Goal: Complete application form

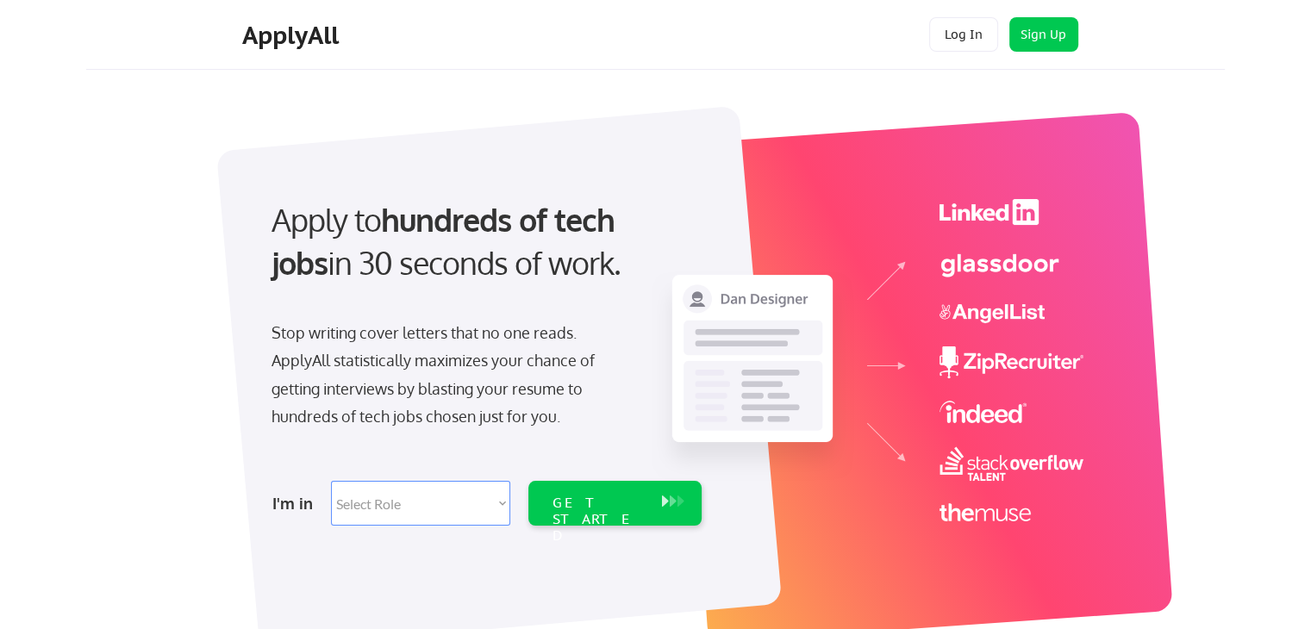
click at [384, 502] on select "Select Role Software Engineering Product Management Customer Success Sales UI/U…" at bounding box center [420, 503] width 179 height 45
select select ""data_science___analytics""
click at [331, 481] on select "Select Role Software Engineering Product Management Customer Success Sales UI/U…" at bounding box center [420, 503] width 179 height 45
select select ""data_science___analytics""
click at [382, 490] on select "Select Role Software Engineering Product Management Customer Success Sales UI/U…" at bounding box center [420, 503] width 179 height 45
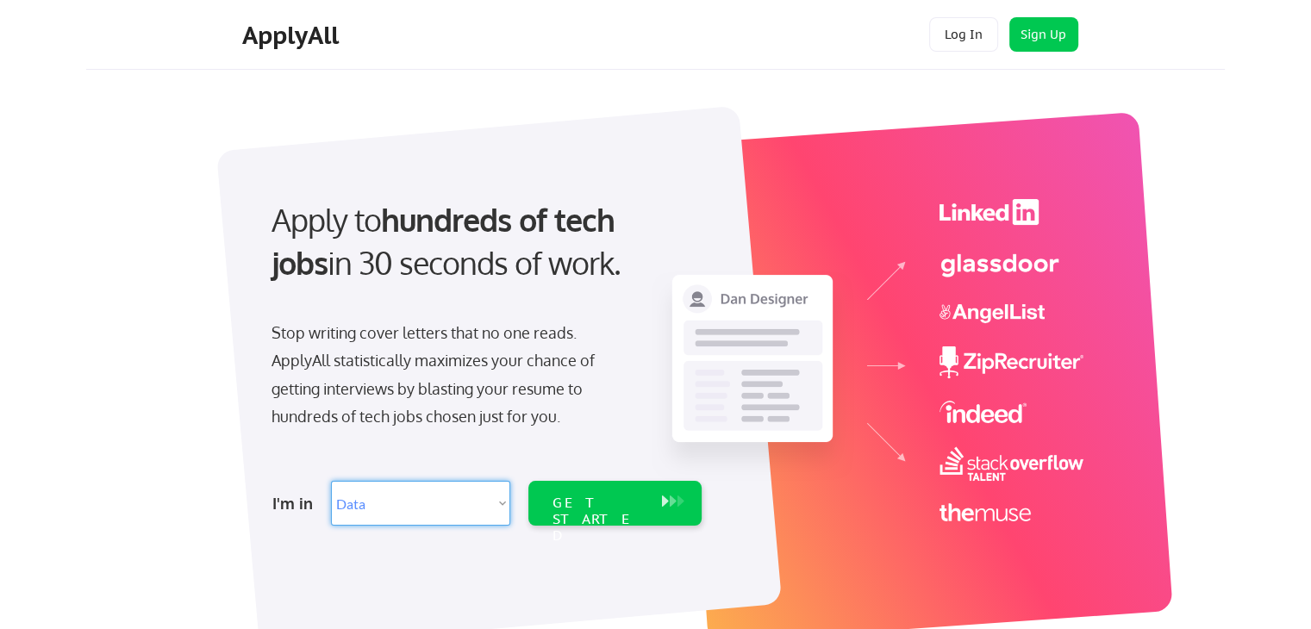
click at [331, 481] on select "Select Role Software Engineering Product Management Customer Success Sales UI/U…" at bounding box center [420, 503] width 179 height 45
click at [629, 511] on div "GET STARTED" at bounding box center [598, 520] width 92 height 50
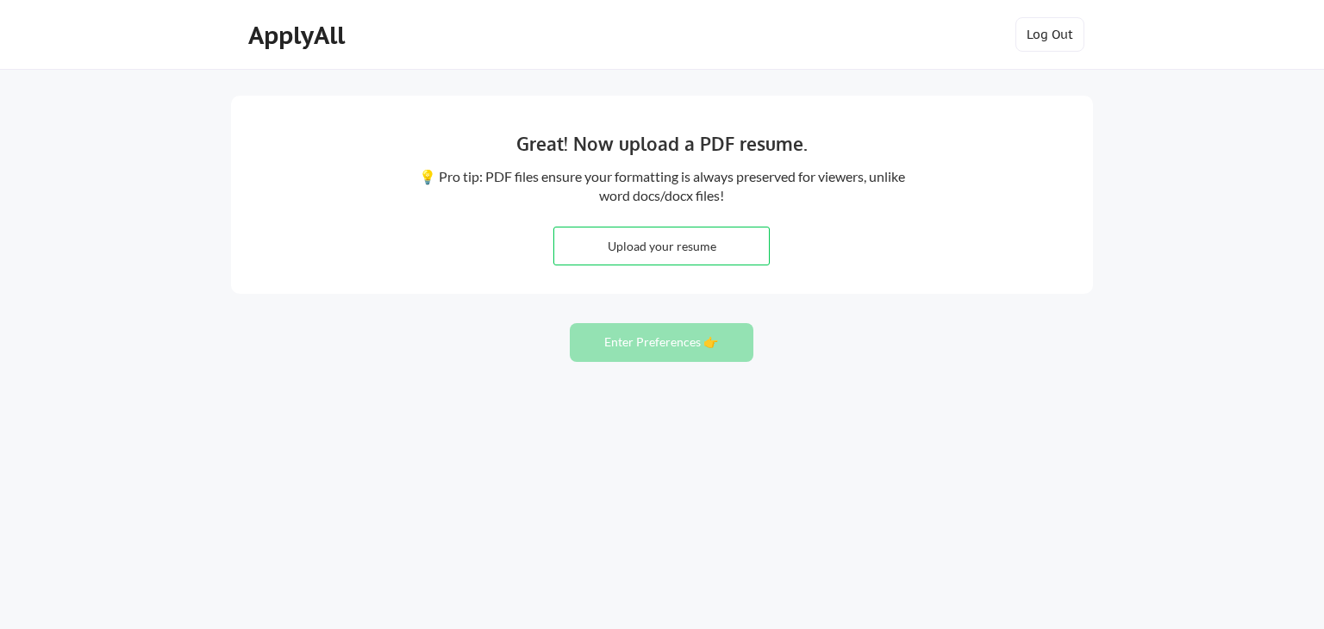
click at [655, 260] on input "file" at bounding box center [661, 246] width 215 height 37
type input "C:\fakepath\Asif Iqbal Paracha - Latest Resume (1).pdf"
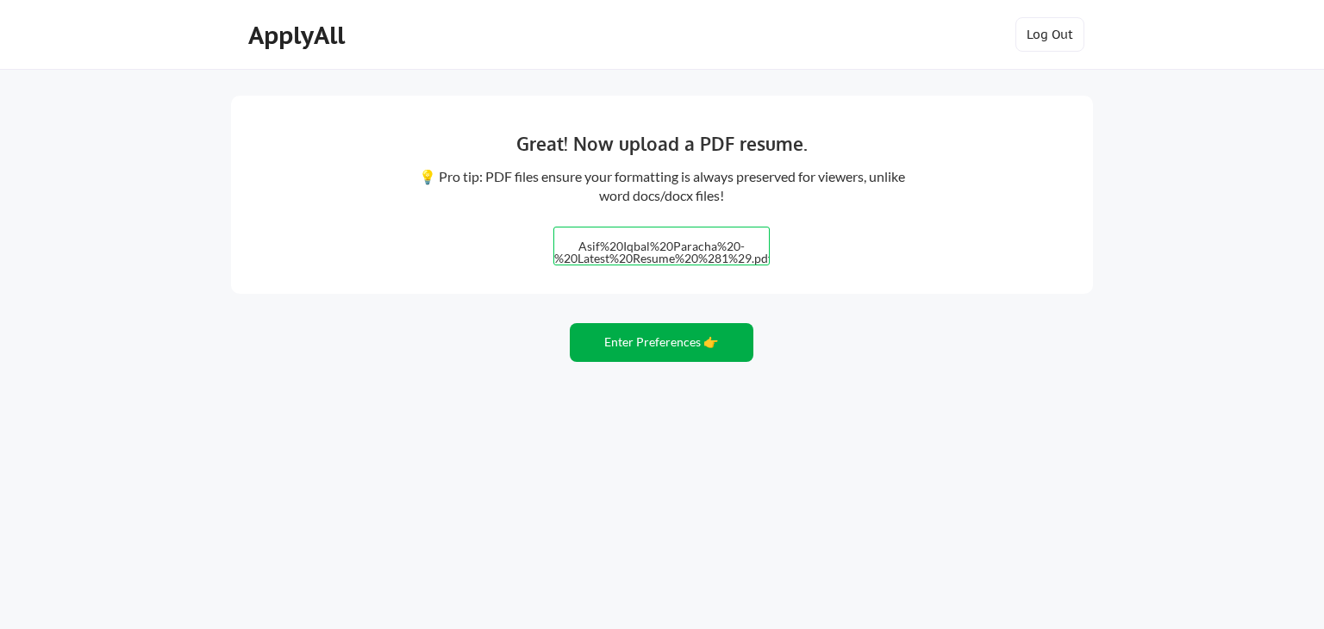
click at [640, 343] on button "Enter Preferences 👉" at bounding box center [662, 342] width 184 height 39
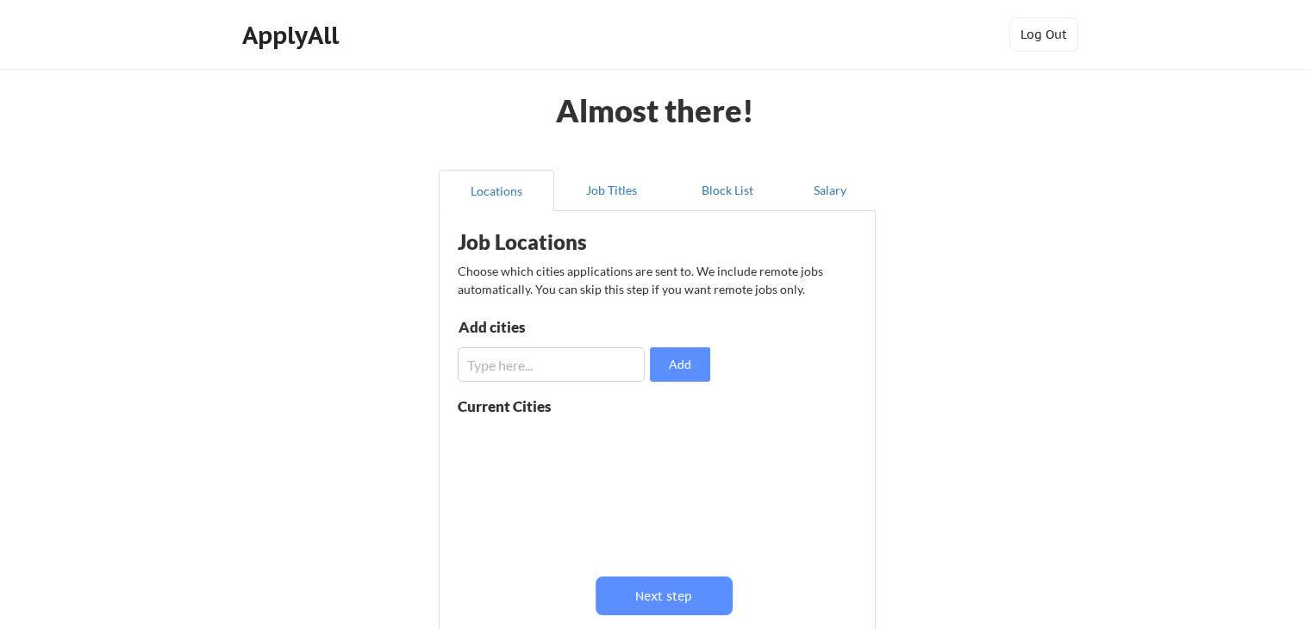
click at [544, 366] on input "input" at bounding box center [551, 364] width 187 height 34
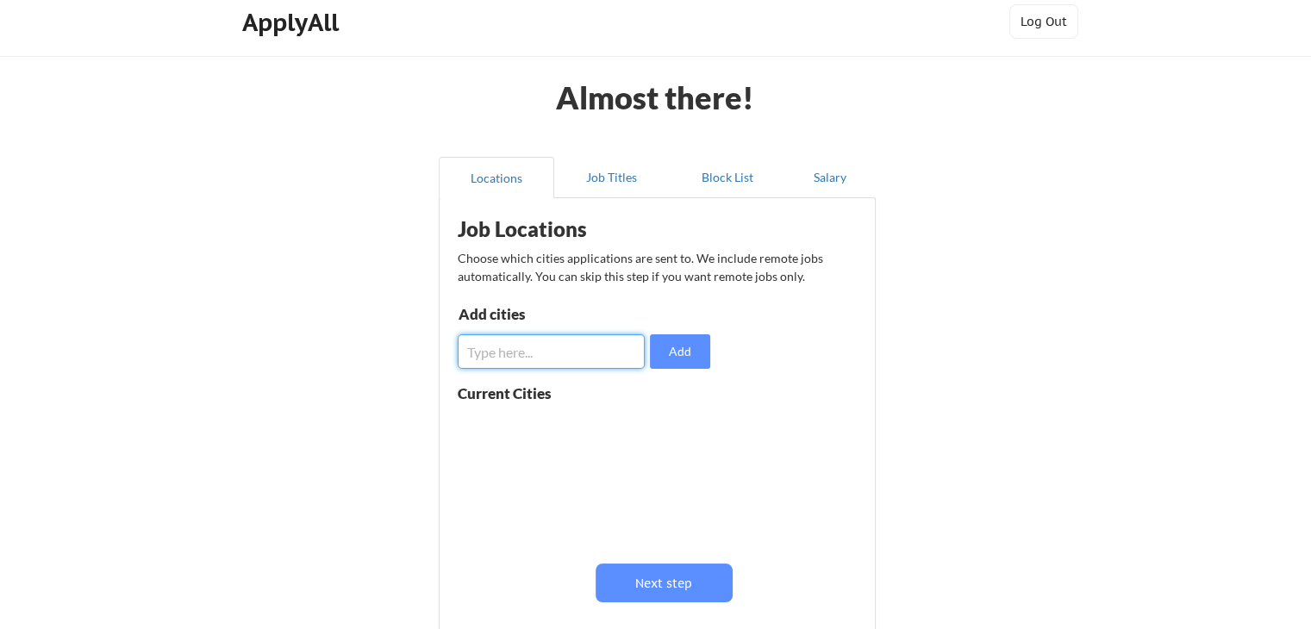
scroll to position [172, 0]
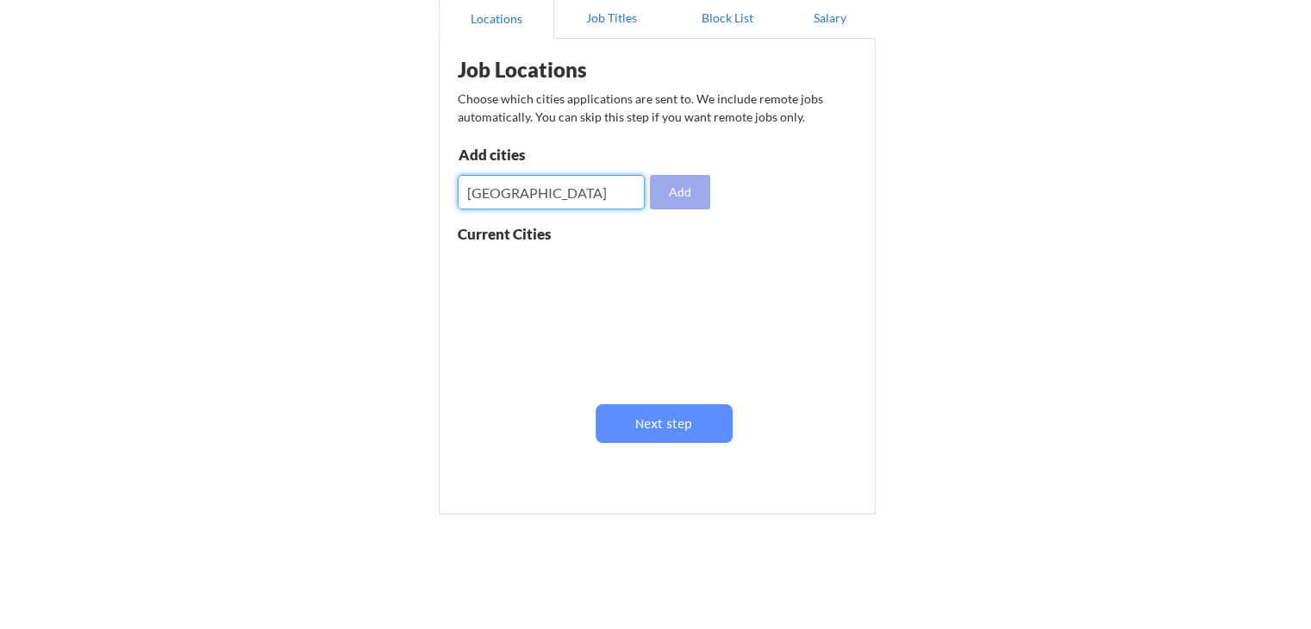
type input "Islamabad"
click at [686, 190] on button "Add" at bounding box center [680, 192] width 60 height 34
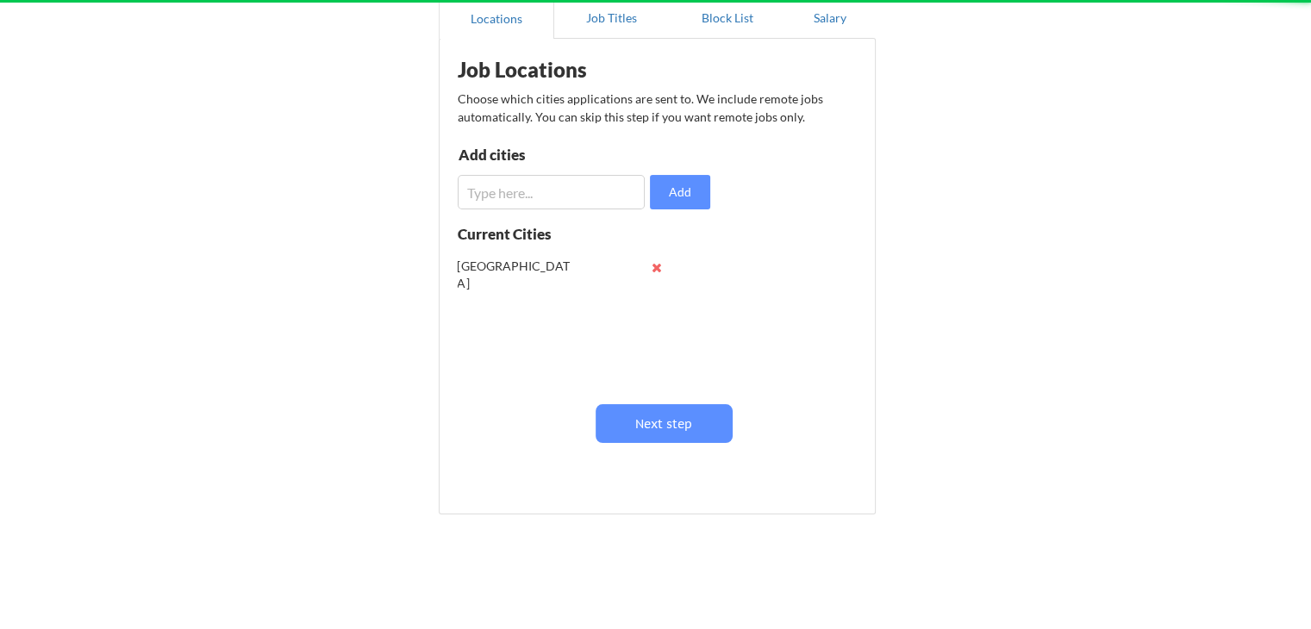
click at [540, 190] on input "input" at bounding box center [551, 192] width 187 height 34
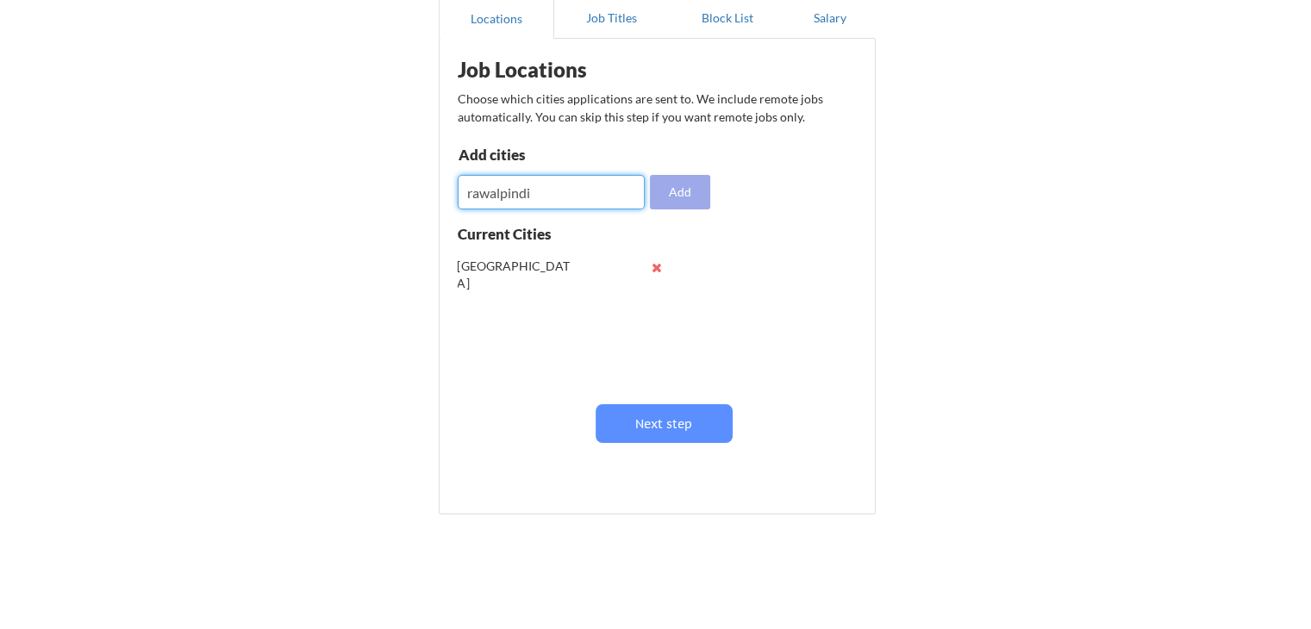
type input "rawalpindi"
click at [689, 196] on button "Add" at bounding box center [680, 192] width 60 height 34
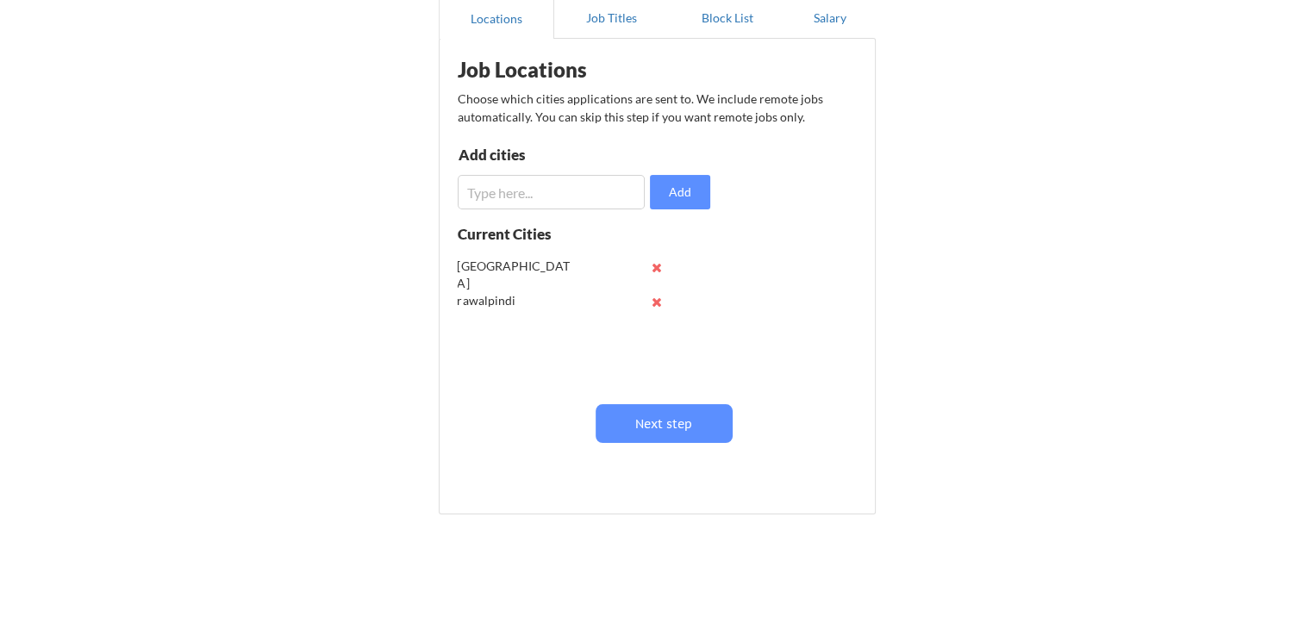
click at [546, 184] on input "input" at bounding box center [551, 192] width 187 height 34
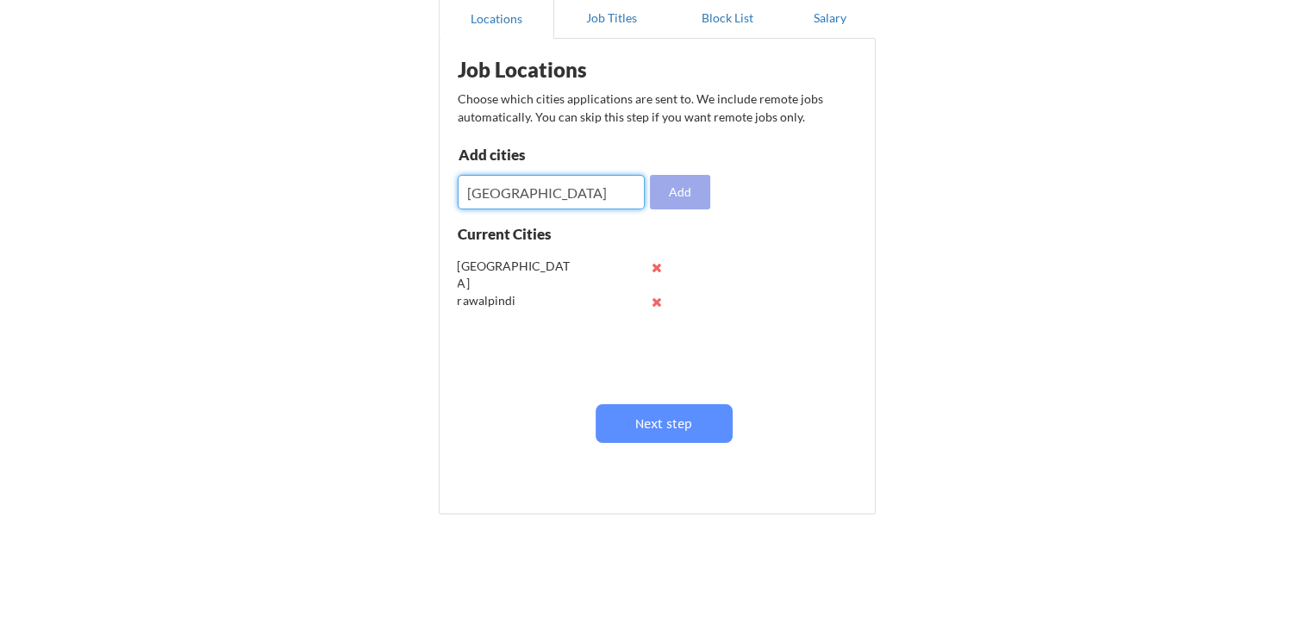
type input "lahore"
click at [682, 195] on button "Add" at bounding box center [680, 192] width 60 height 34
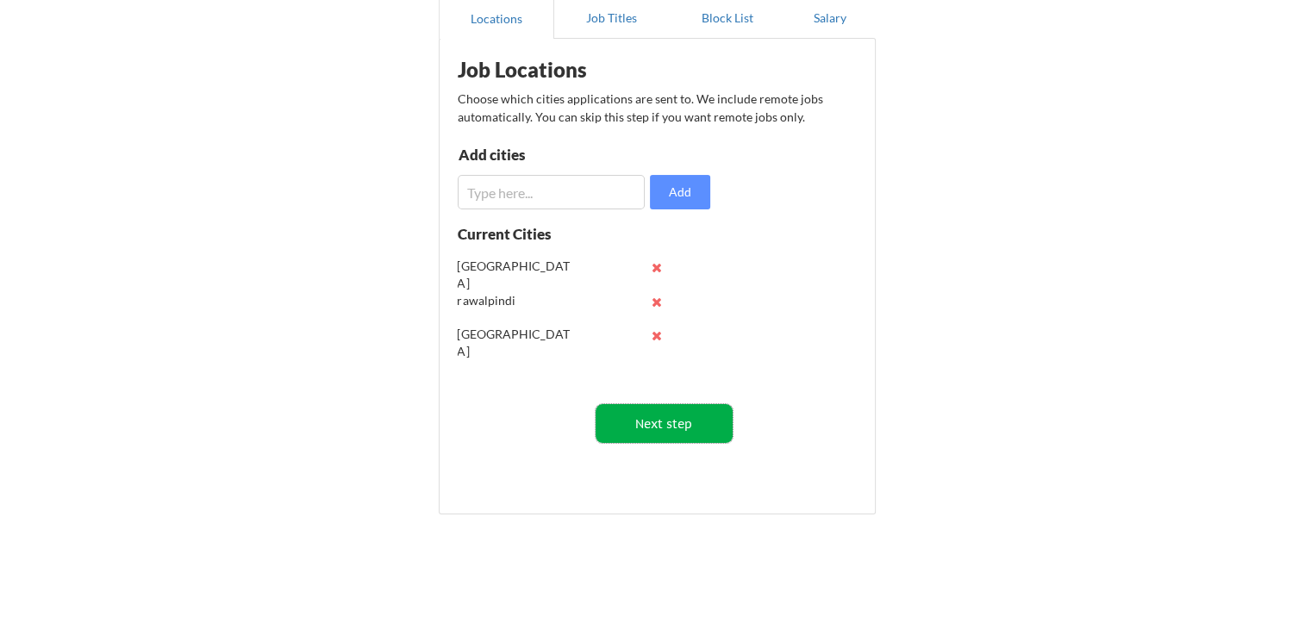
click at [701, 439] on button "Next step" at bounding box center [664, 423] width 137 height 39
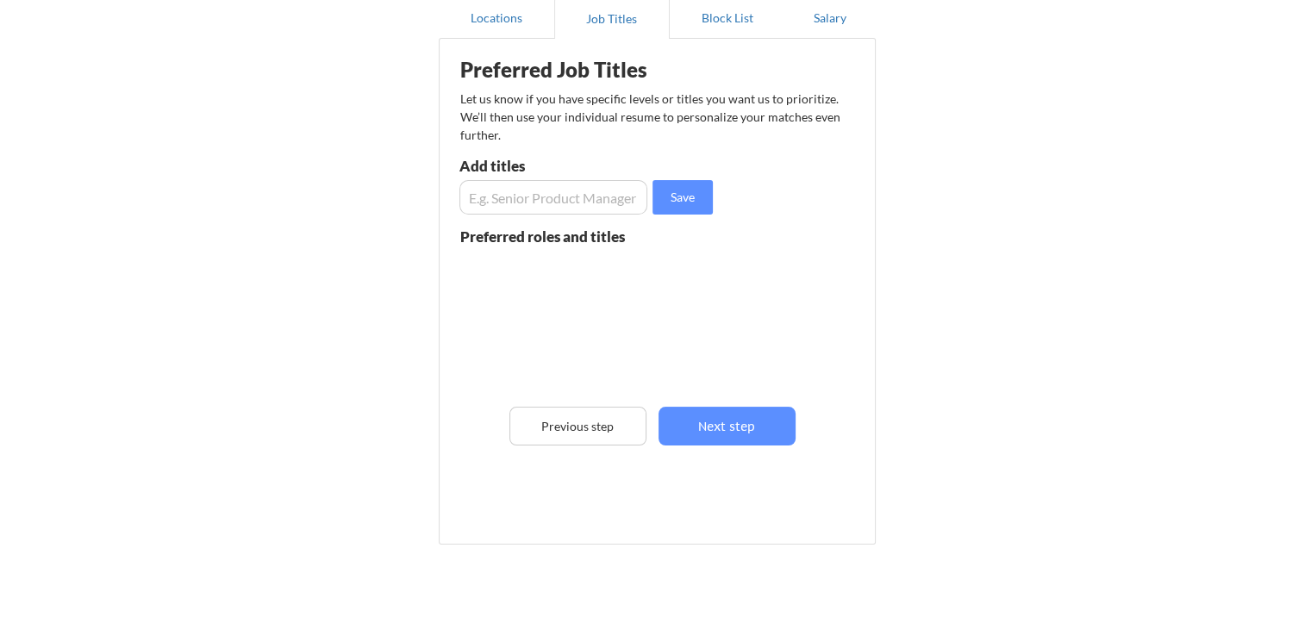
click at [528, 197] on input "input" at bounding box center [553, 197] width 188 height 34
click at [583, 191] on input "input" at bounding box center [553, 197] width 188 height 34
drag, startPoint x: 496, startPoint y: 202, endPoint x: 432, endPoint y: 204, distance: 64.7
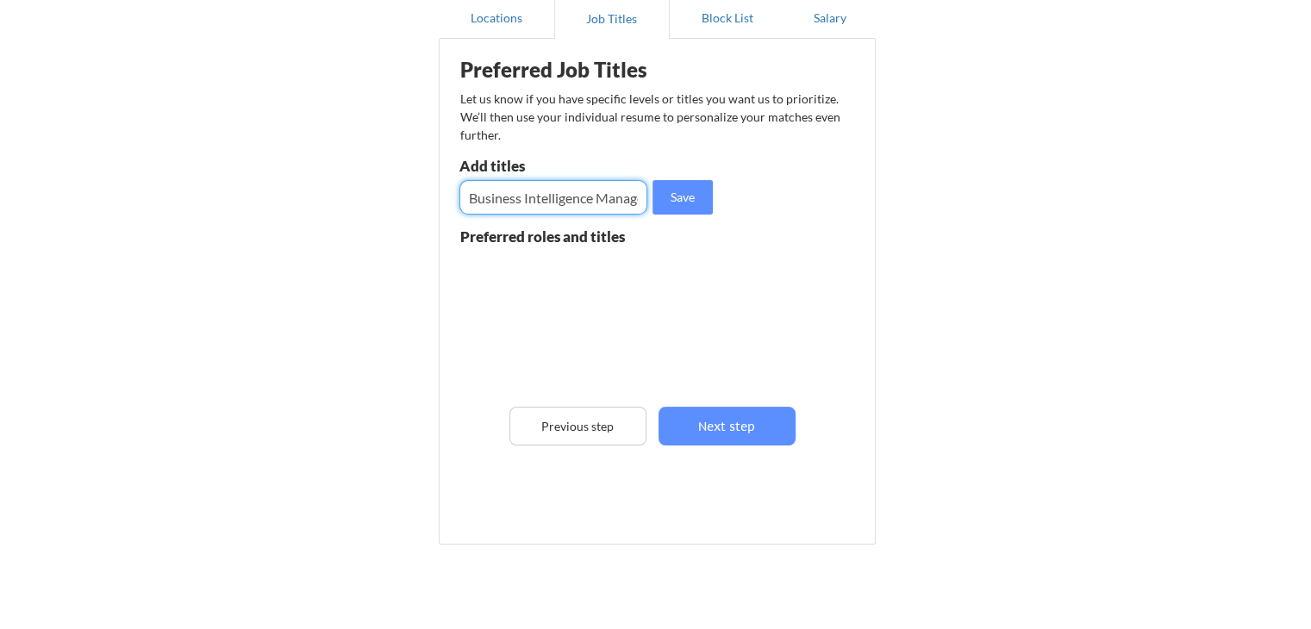
click at [432, 204] on div "Locations Job Titles Block List Salary Preferred Job Titles Let us know if you …" at bounding box center [655, 273] width 457 height 578
type input "Business Intelligence Manager"
click at [523, 269] on div at bounding box center [582, 321] width 244 height 136
drag, startPoint x: 465, startPoint y: 200, endPoint x: 563, endPoint y: 200, distance: 97.4
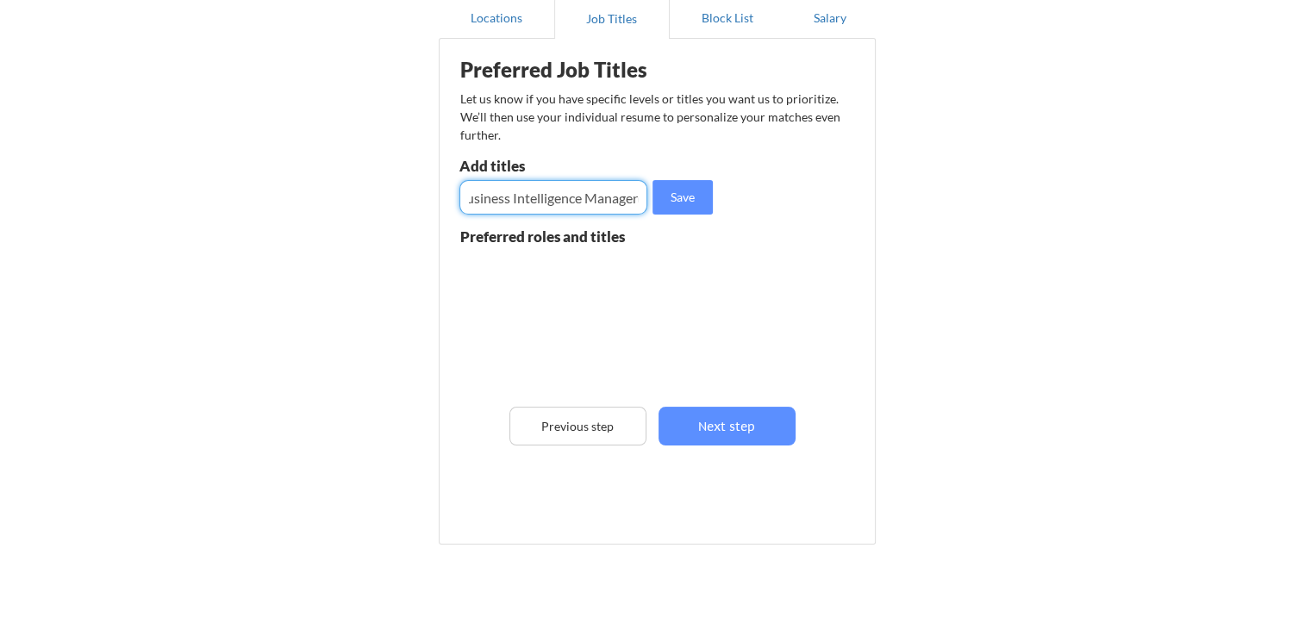
click at [624, 196] on input "input" at bounding box center [553, 197] width 188 height 34
click at [563, 200] on input "input" at bounding box center [553, 197] width 188 height 34
click at [585, 197] on input "input" at bounding box center [553, 197] width 188 height 34
click at [666, 184] on button "Save" at bounding box center [682, 197] width 60 height 34
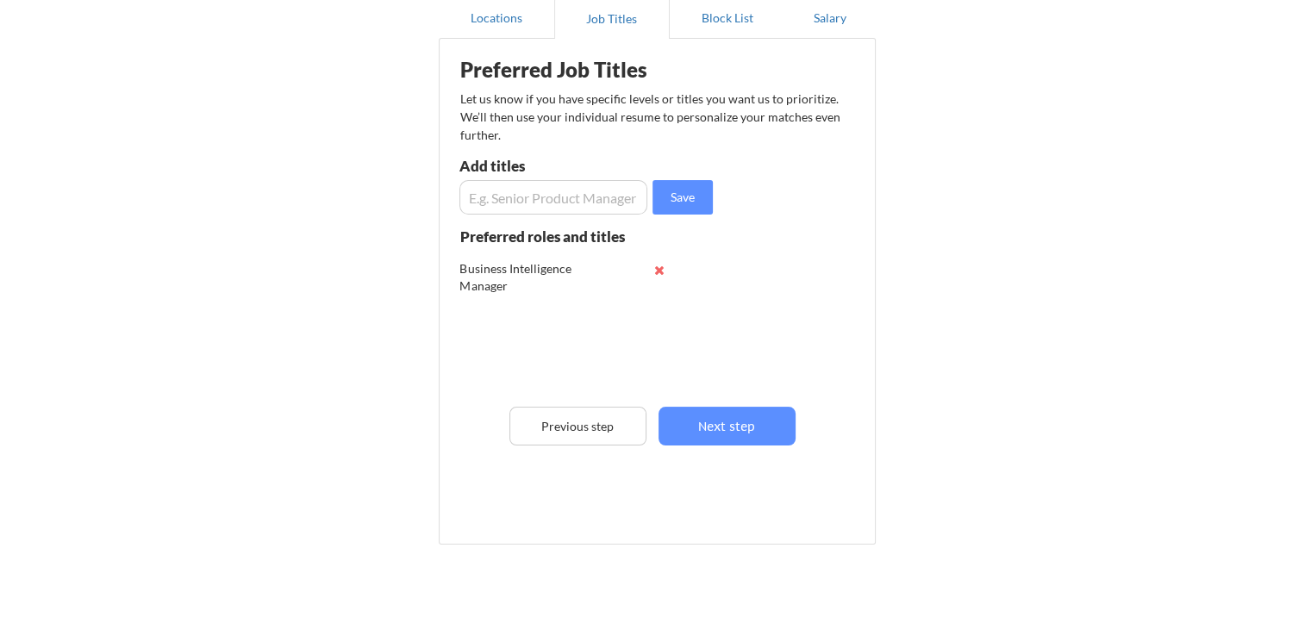
click at [557, 204] on input "input" at bounding box center [553, 197] width 188 height 34
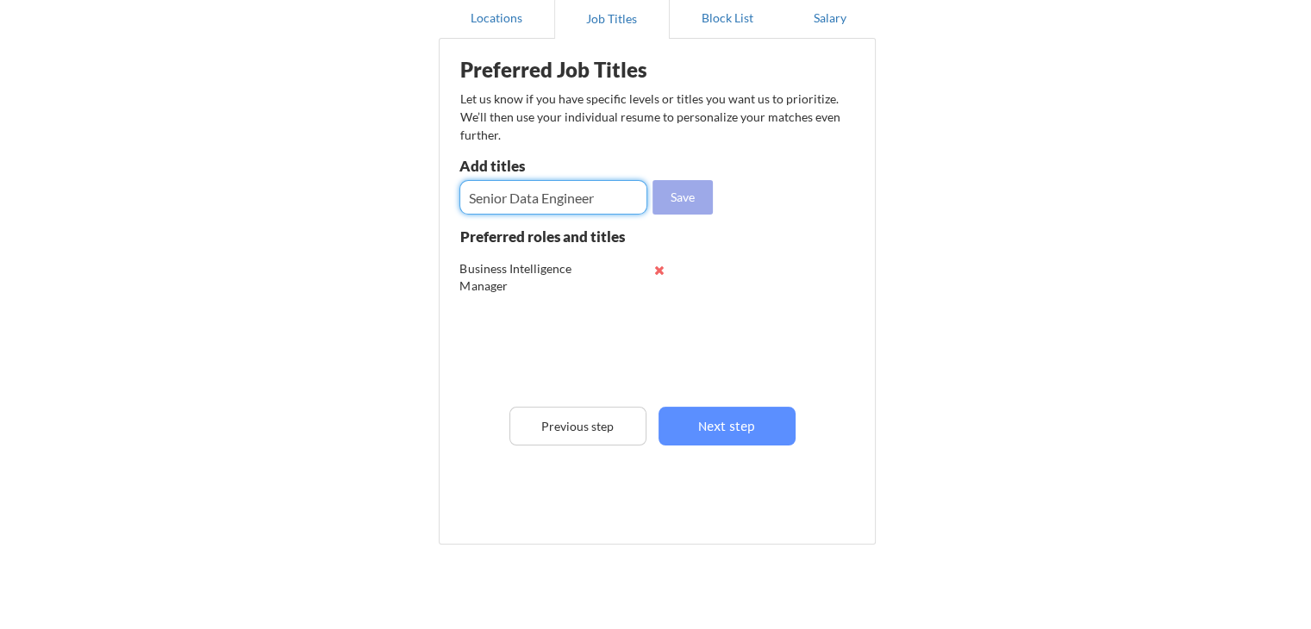
type input "Senior Data Engineer"
click at [685, 195] on button "Save" at bounding box center [682, 197] width 60 height 34
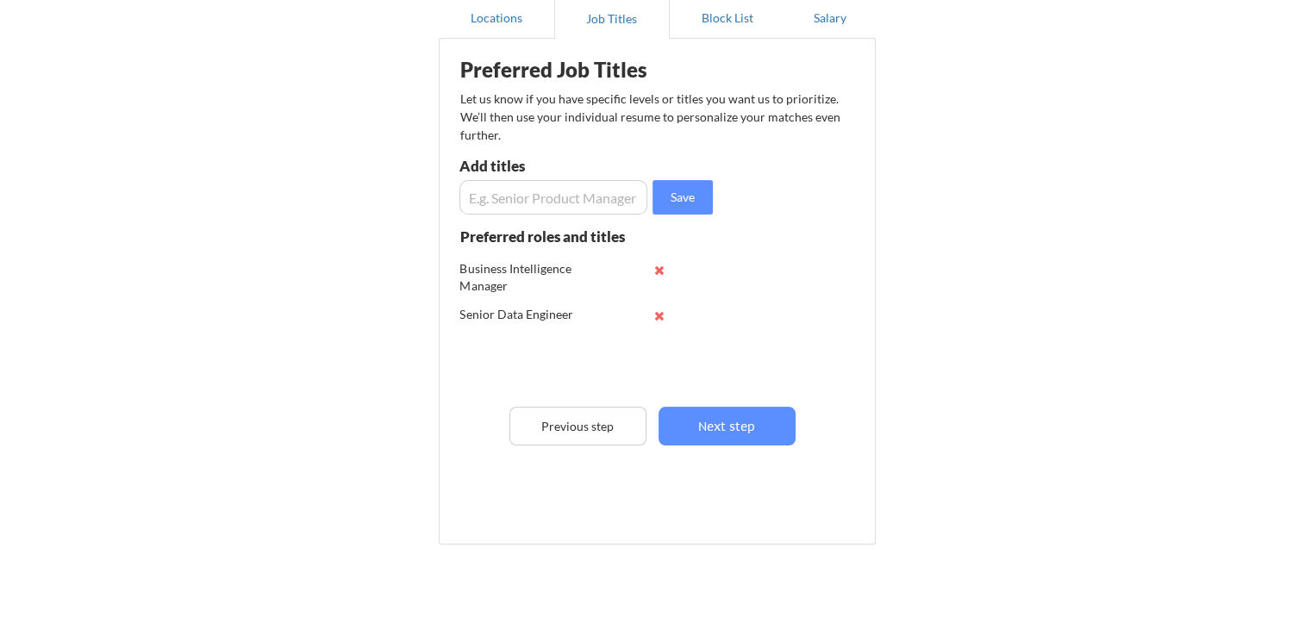
click at [517, 190] on input "input" at bounding box center [553, 197] width 188 height 34
click at [514, 190] on input "input" at bounding box center [553, 197] width 188 height 34
type input "B"
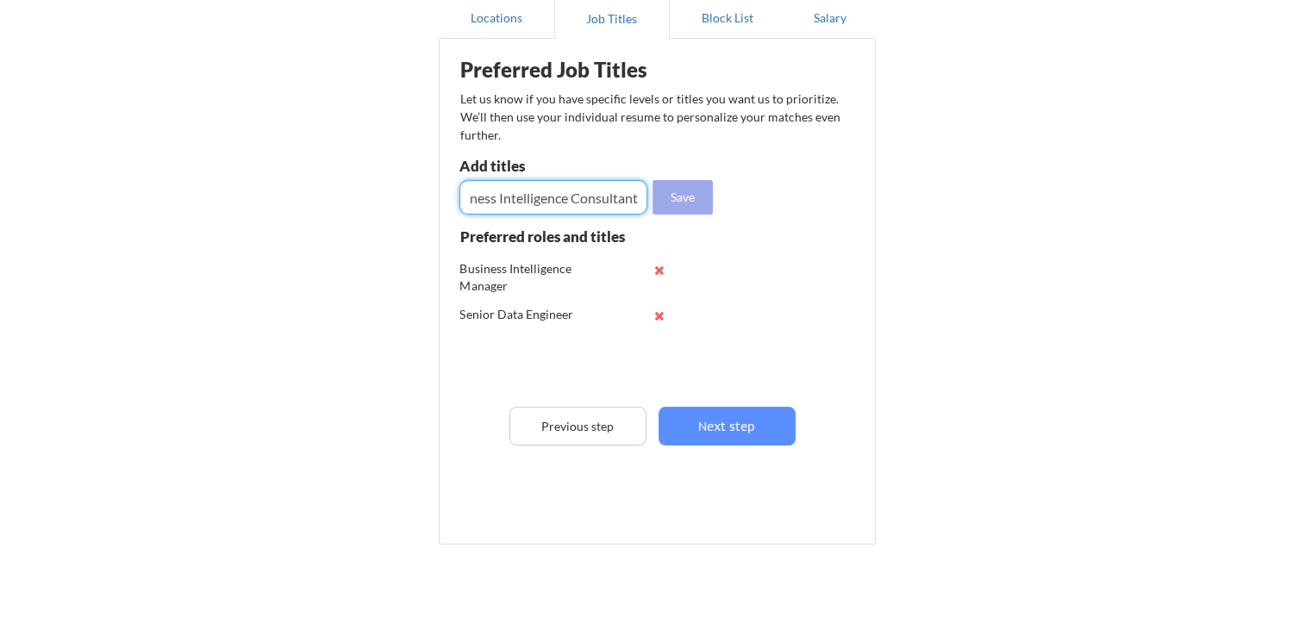
type input "Business Intelligence Consultant"
click at [686, 187] on button "Save" at bounding box center [682, 197] width 60 height 34
click at [504, 195] on input "input" at bounding box center [553, 197] width 188 height 34
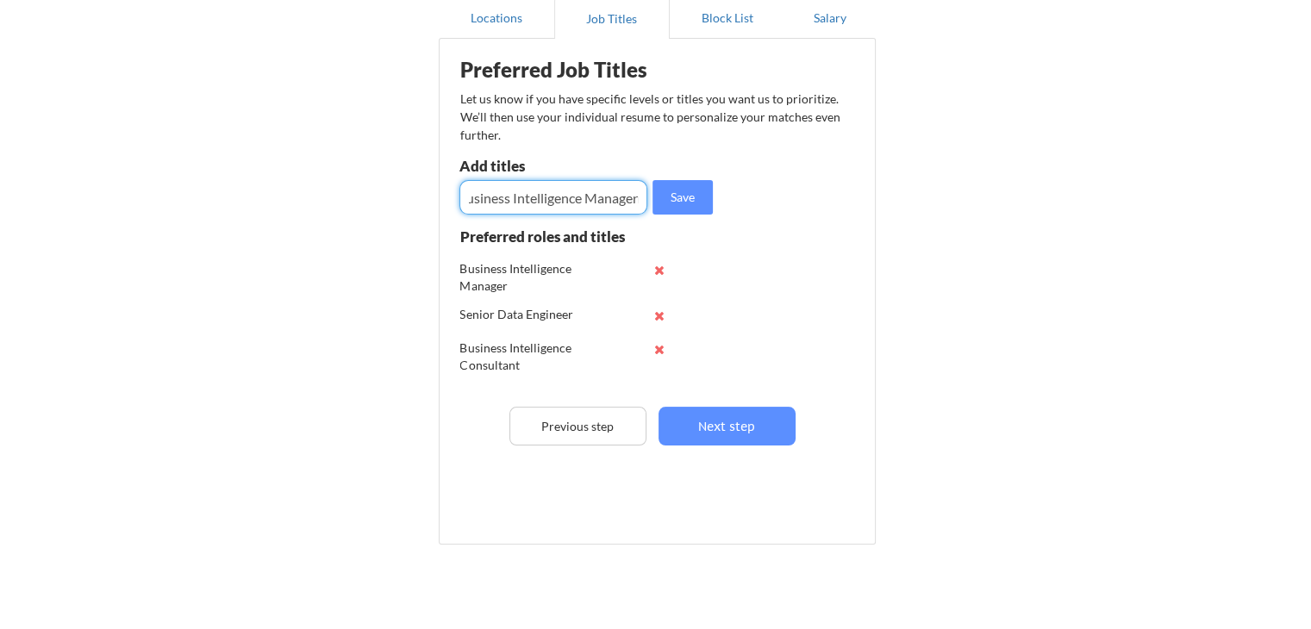
type input "Business Intelligence Manager"
click at [726, 195] on div "Preferred Job Titles Let us know if you have specific levels or titles you want…" at bounding box center [660, 287] width 425 height 480
click at [685, 190] on button "Save" at bounding box center [682, 197] width 60 height 34
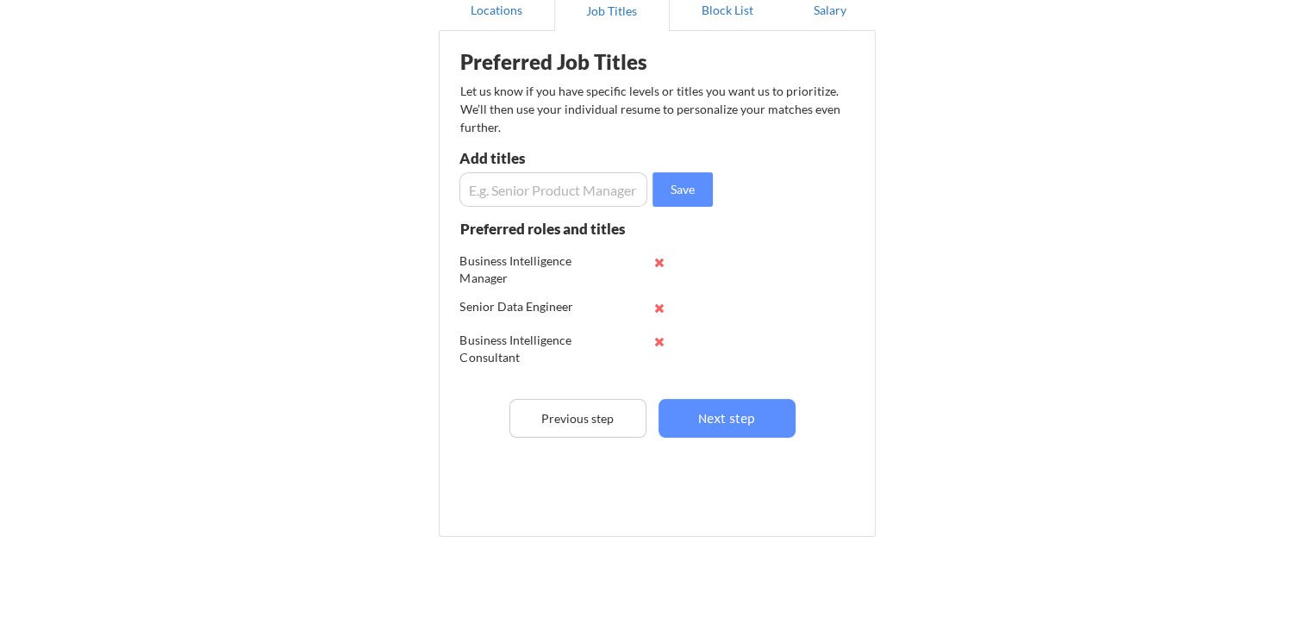
scroll to position [246, 0]
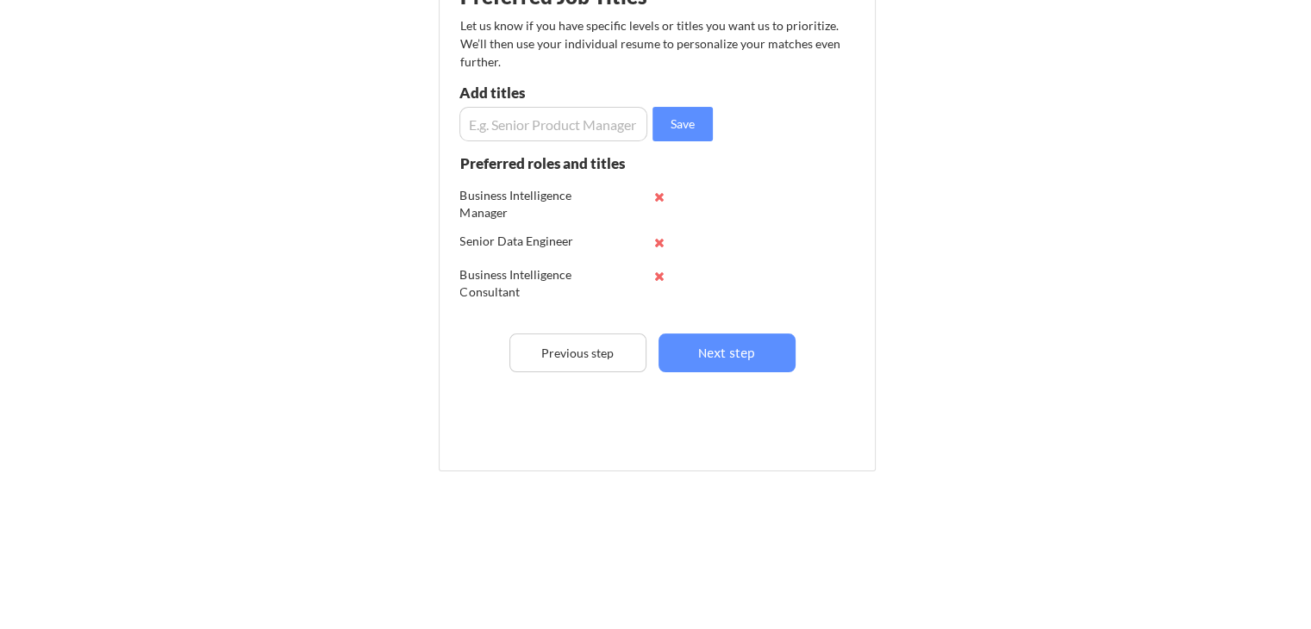
click at [518, 259] on div "Business Intelligence Consultant" at bounding box center [582, 282] width 244 height 46
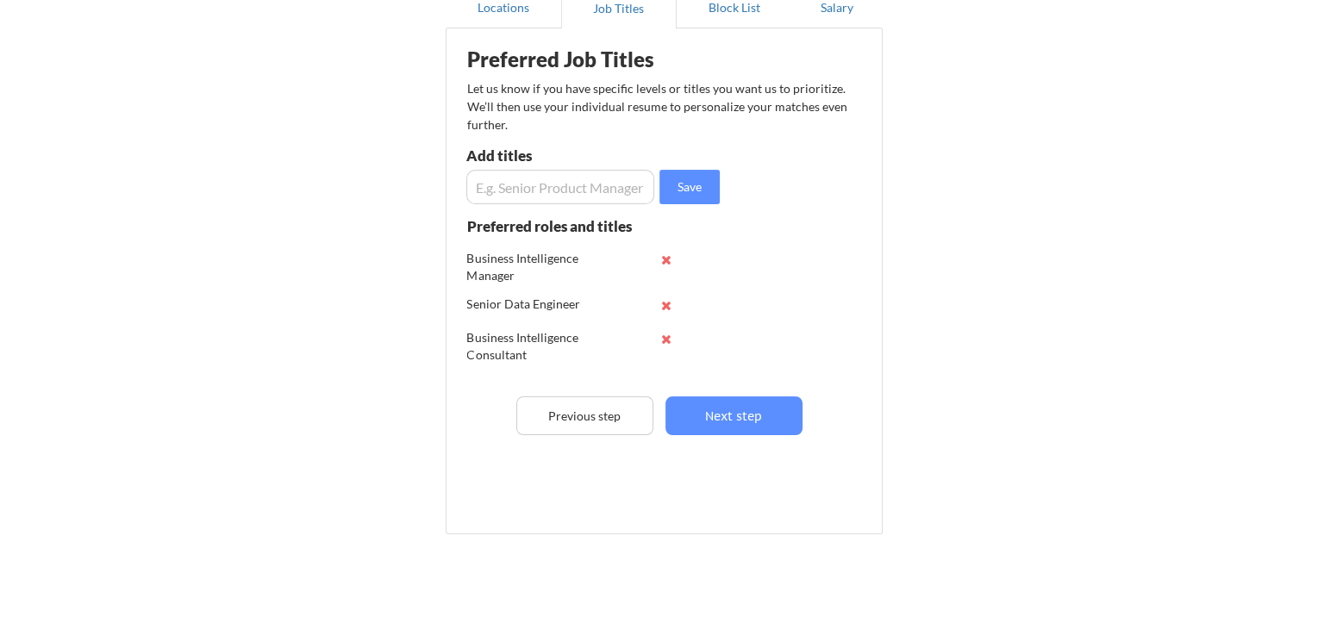
scroll to position [159, 0]
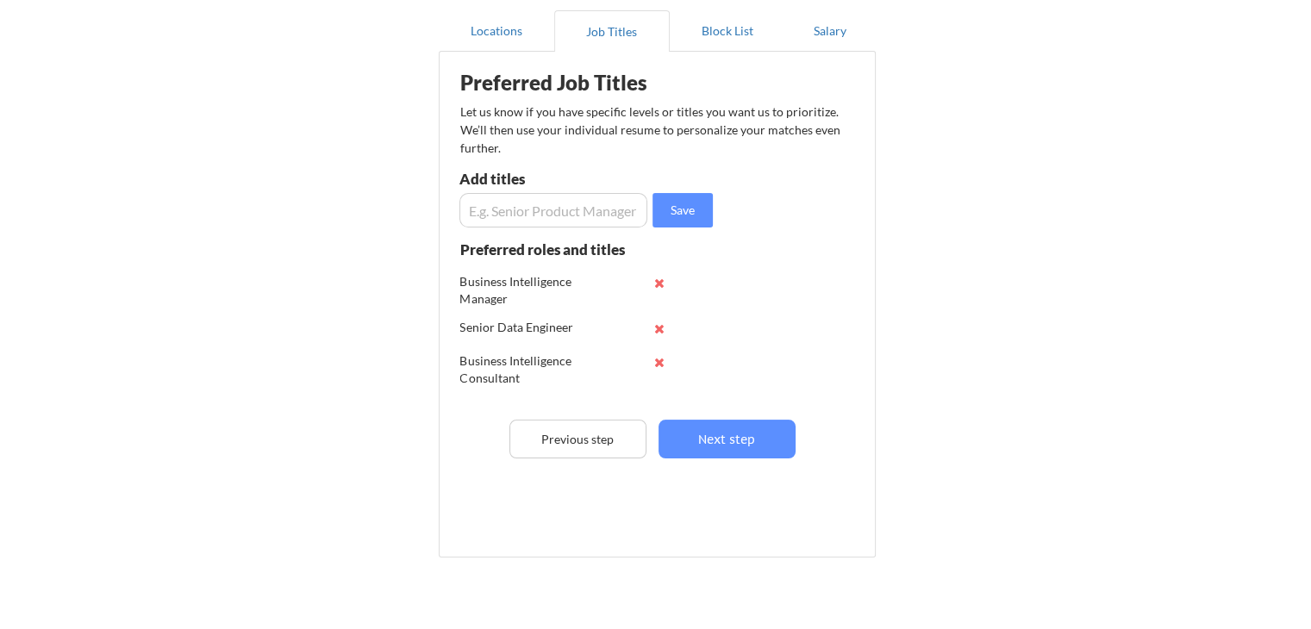
click at [503, 206] on input "input" at bounding box center [553, 210] width 188 height 34
drag, startPoint x: 459, startPoint y: 325, endPoint x: 583, endPoint y: 324, distance: 123.3
click at [583, 324] on div "Senior Data Engineer" at bounding box center [582, 328] width 244 height 34
click at [528, 342] on div "Senior Data Engineer" at bounding box center [582, 328] width 244 height 34
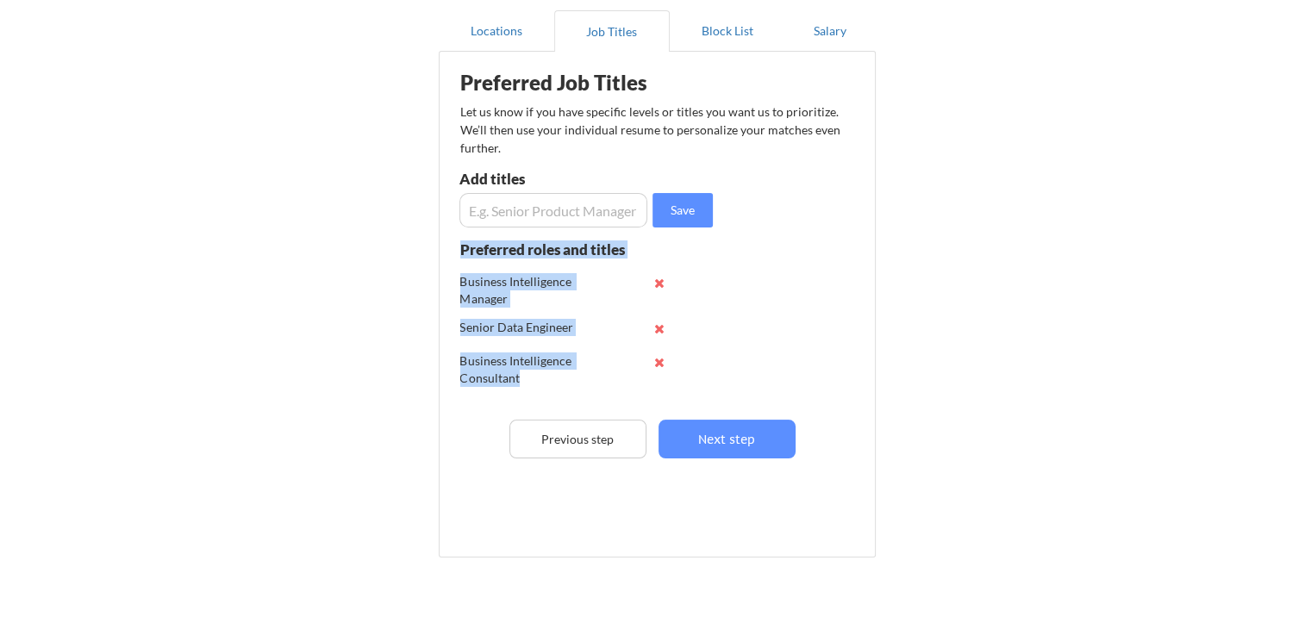
drag, startPoint x: 524, startPoint y: 374, endPoint x: 438, endPoint y: 268, distance: 136.6
click at [440, 268] on div "Preferred Job Titles Let us know if you have specific levels or titles you want…" at bounding box center [657, 304] width 437 height 507
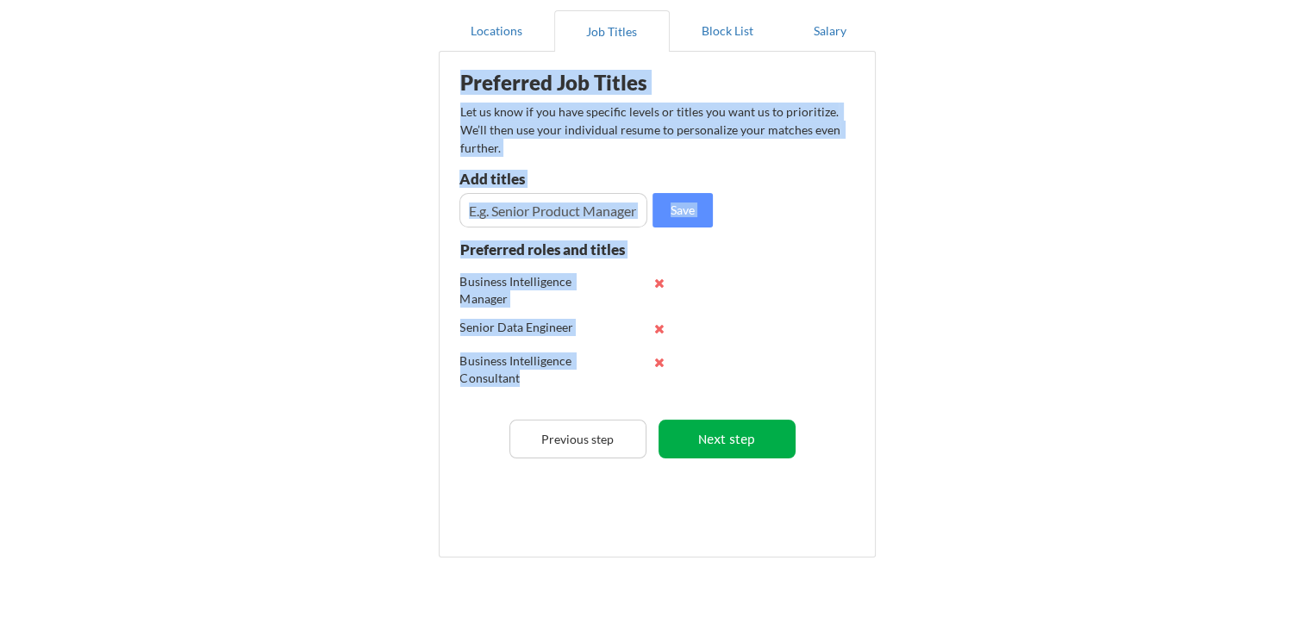
click at [730, 429] on button "Next step" at bounding box center [726, 439] width 137 height 39
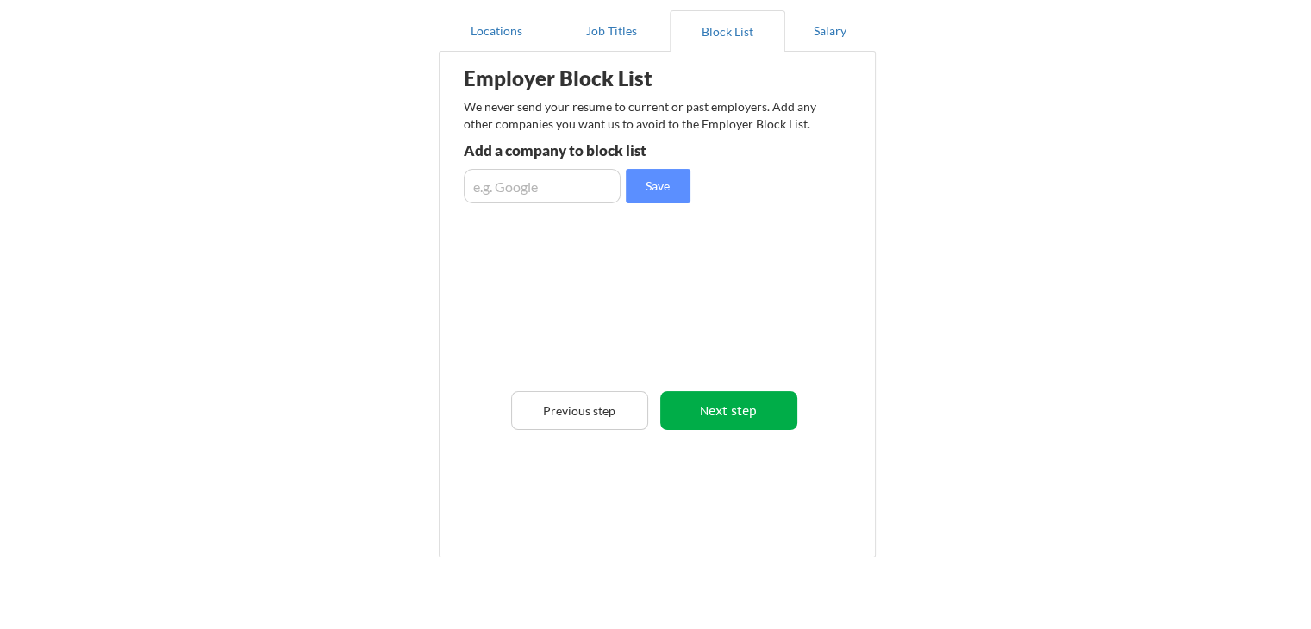
click at [731, 408] on button "Next step" at bounding box center [728, 410] width 137 height 39
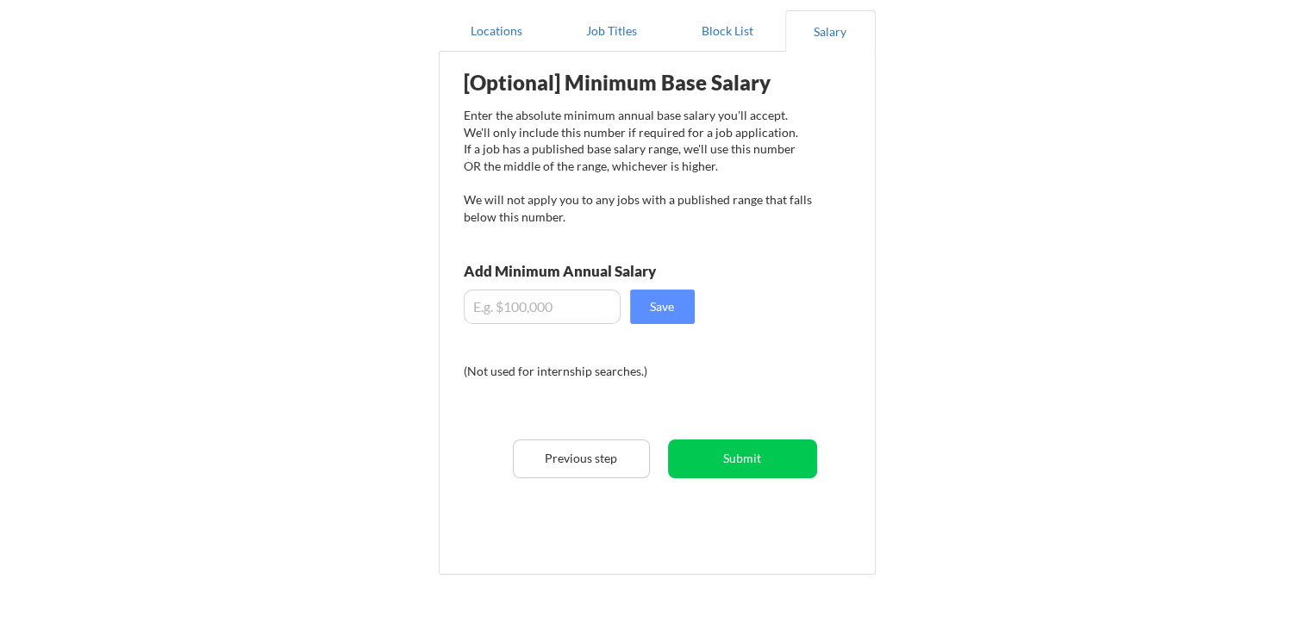
click at [533, 311] on input "input" at bounding box center [542, 307] width 157 height 34
click at [789, 292] on div "[Optional] Minimum Base Salary Enter the absolute minimum annual base salary yo…" at bounding box center [660, 306] width 425 height 493
click at [486, 303] on input "input" at bounding box center [542, 307] width 157 height 34
drag, startPoint x: 534, startPoint y: 305, endPoint x: 461, endPoint y: 315, distance: 73.0
click at [461, 315] on div "[Optional] Minimum Base Salary Enter the absolute minimum annual base salary yo…" at bounding box center [660, 306] width 425 height 493
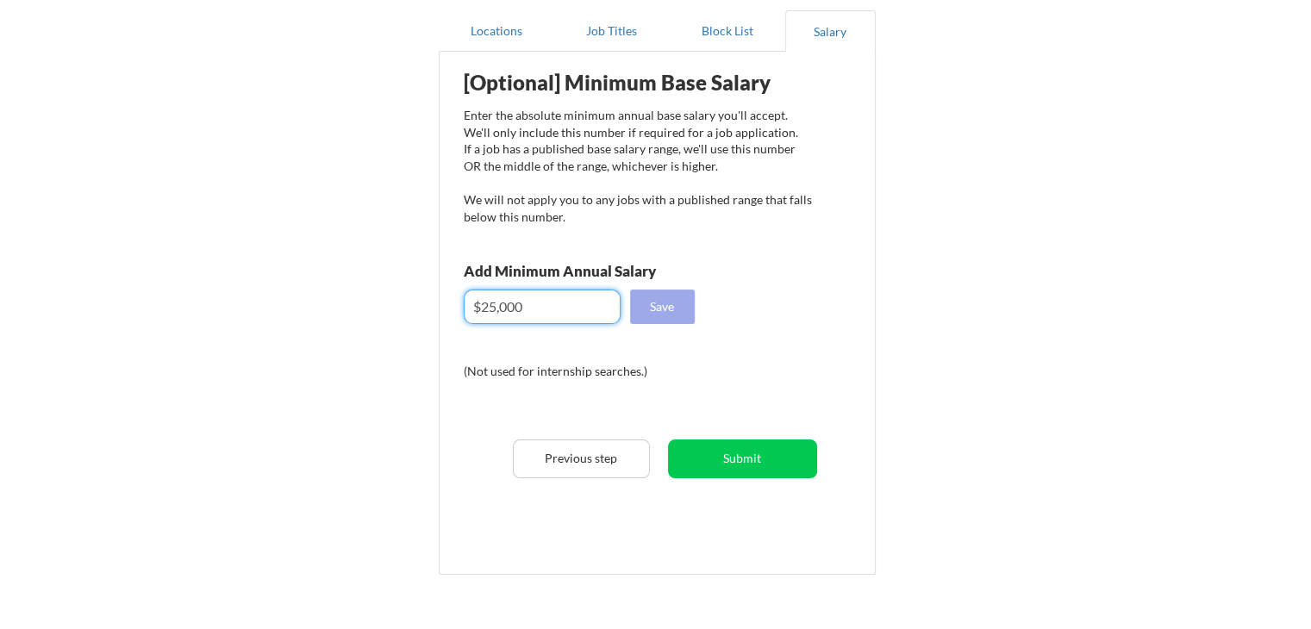
type input "$25,000"
click at [675, 309] on button "Save" at bounding box center [662, 307] width 65 height 34
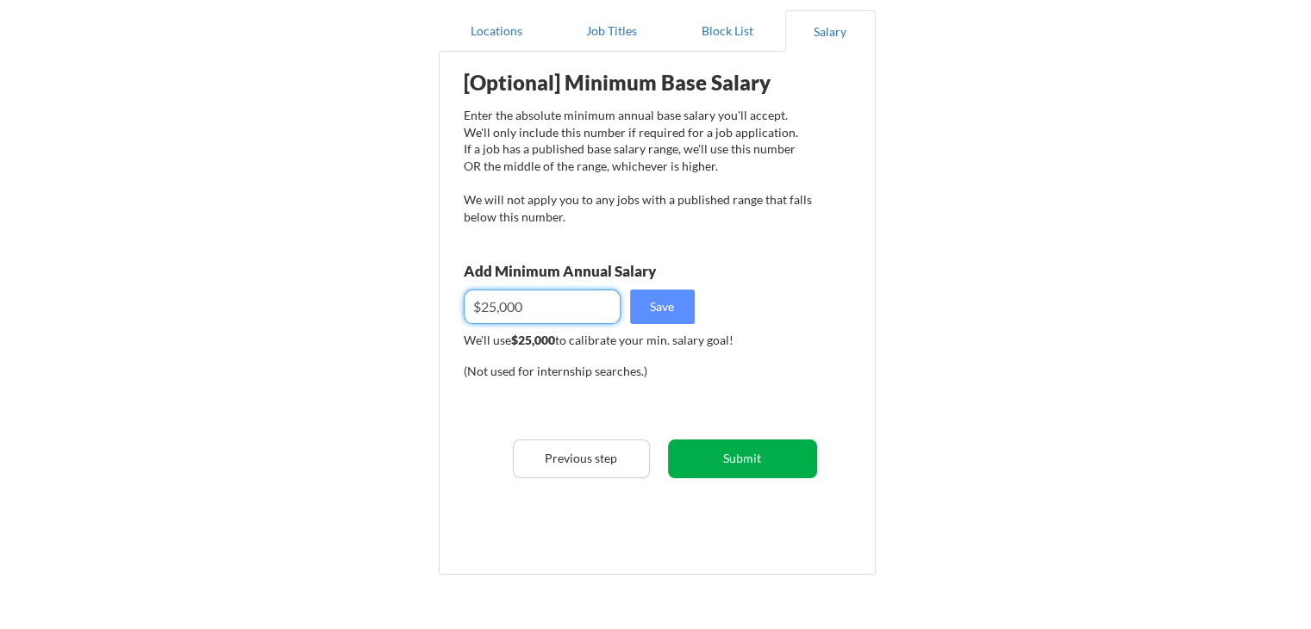
click at [768, 463] on button "Submit" at bounding box center [742, 459] width 149 height 39
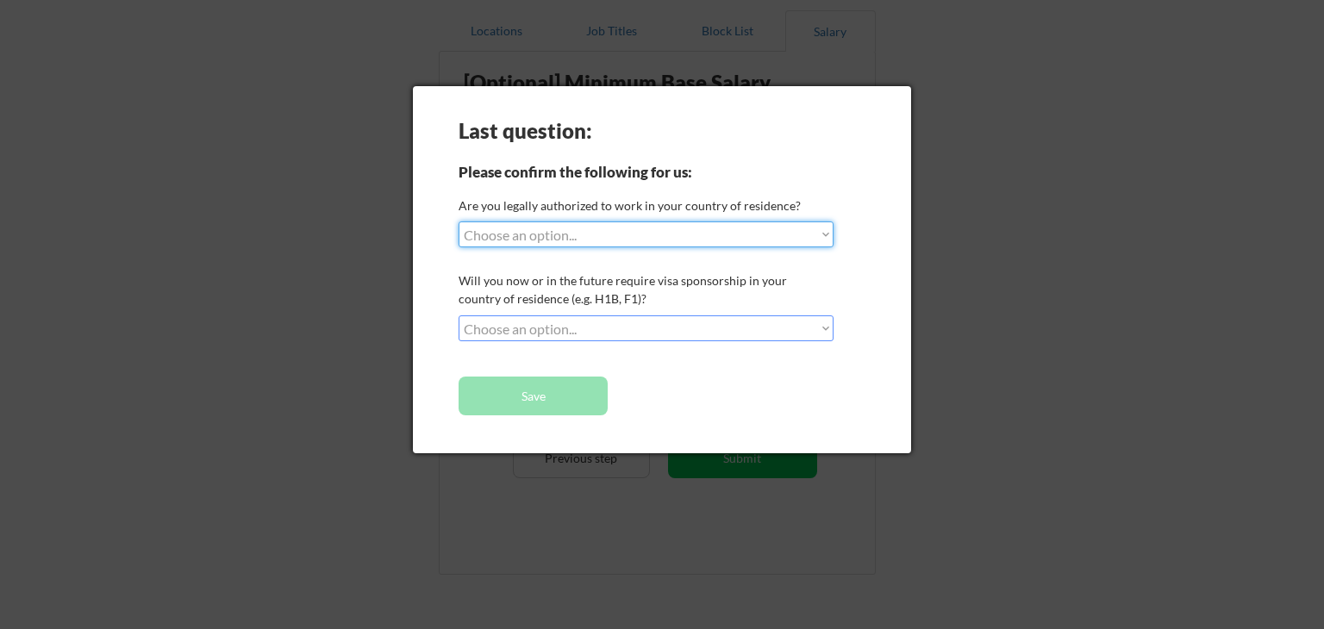
click at [548, 235] on select "Choose an option... Yes, I am a US Citizen Yes, I am a Canadian Citizen Yes, I …" at bounding box center [646, 235] width 375 height 26
select select ""no__i_am_not__yet__authorized""
click at [459, 222] on select "Choose an option... Yes, I am a US Citizen Yes, I am a Canadian Citizen Yes, I …" at bounding box center [646, 235] width 375 height 26
click at [590, 331] on select "Choose an option... No, I will not need sponsorship Yes, I will need sponsorship" at bounding box center [646, 328] width 375 height 26
select select ""yes__i_will_need_sponsorship""
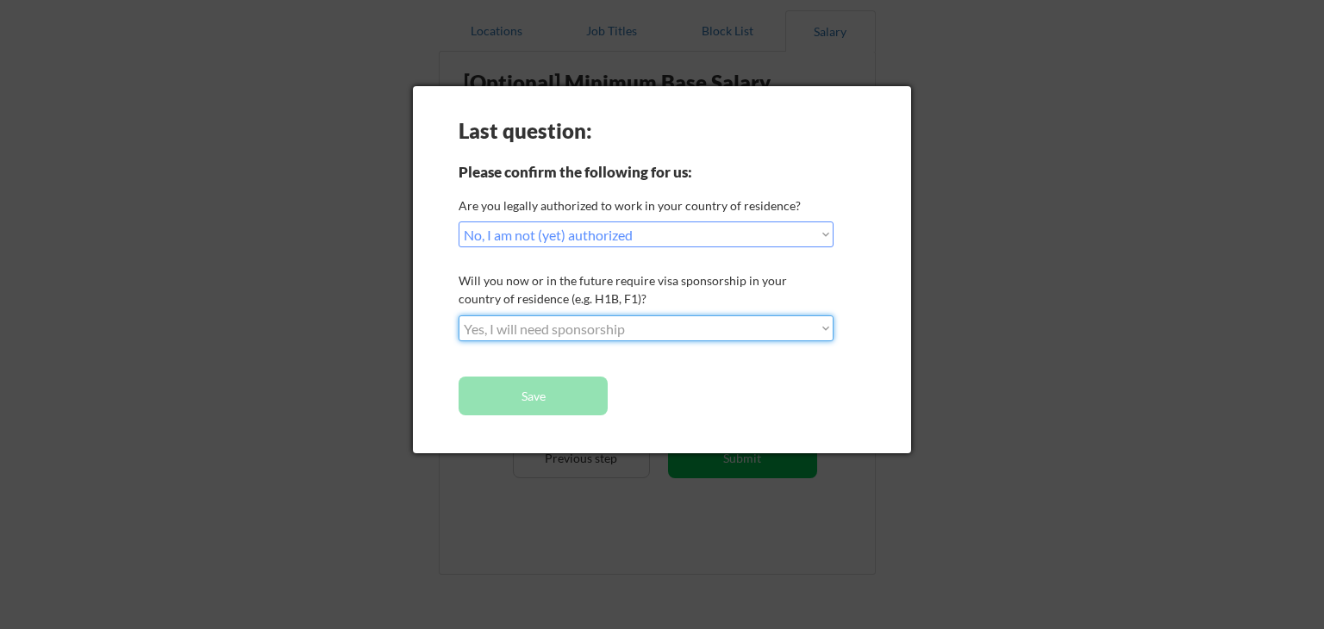
click at [459, 315] on select "Choose an option... No, I will not need sponsorship Yes, I will need sponsorship" at bounding box center [646, 328] width 375 height 26
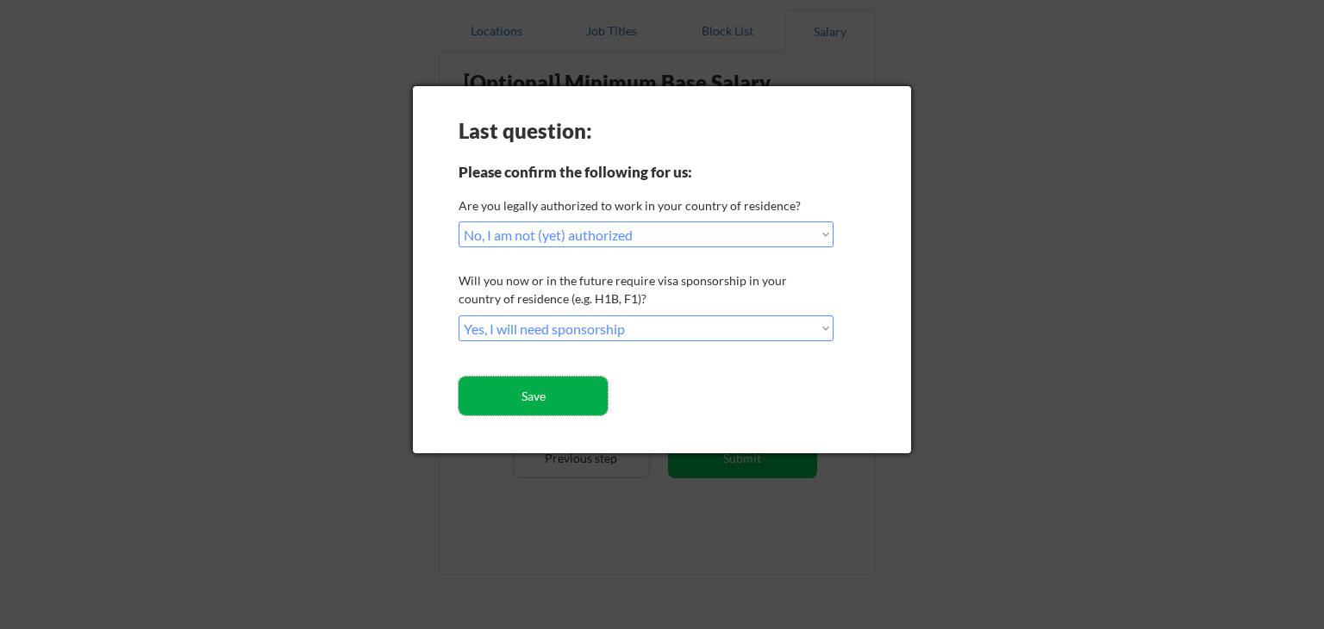
click at [562, 397] on button "Save" at bounding box center [533, 396] width 149 height 39
